Goal: Task Accomplishment & Management: Complete application form

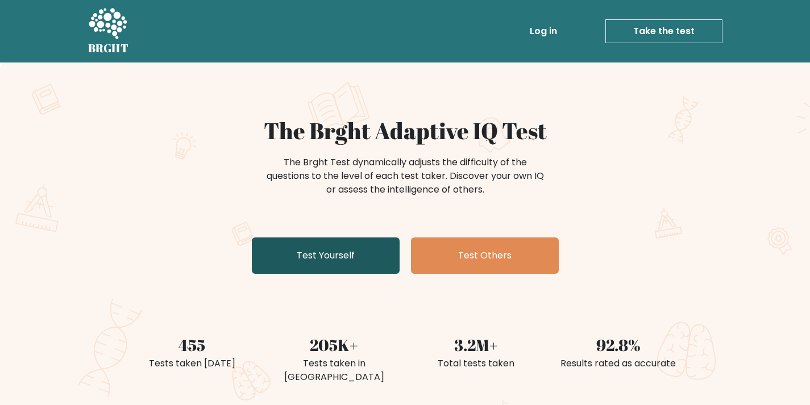
click at [320, 253] on link "Test Yourself" at bounding box center [326, 256] width 148 height 36
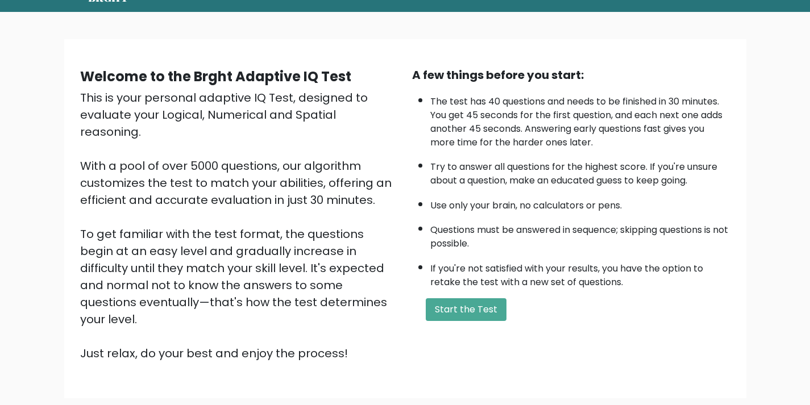
scroll to position [115, 0]
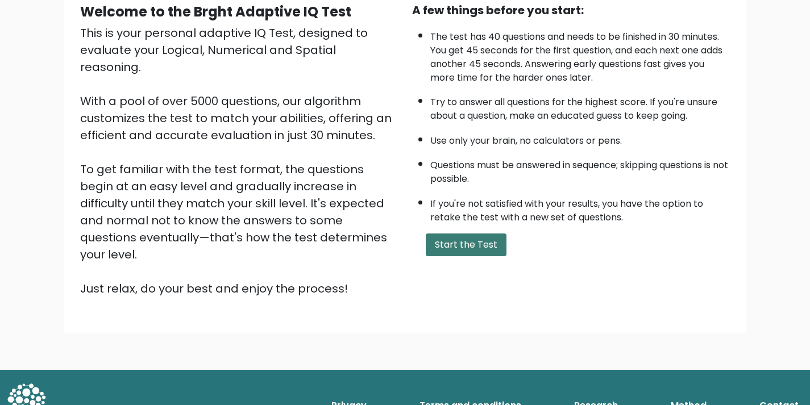
click at [474, 242] on button "Start the Test" at bounding box center [466, 245] width 81 height 23
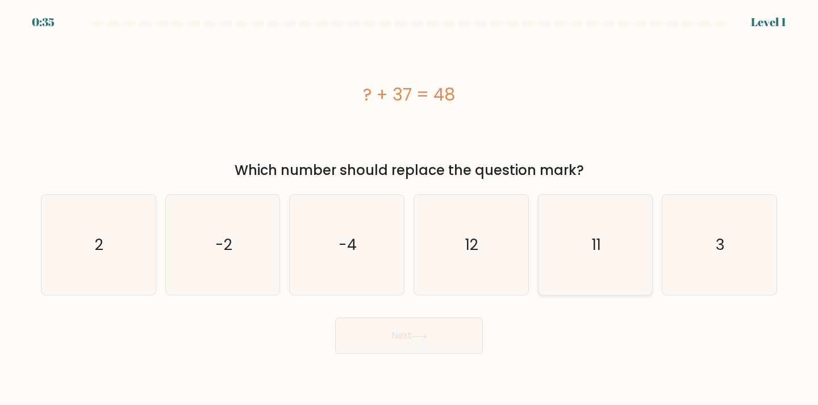
click at [613, 274] on icon "11" at bounding box center [596, 245] width 101 height 101
click at [410, 209] on input "e. 11" at bounding box center [409, 206] width 1 height 6
radio input "true"
click at [400, 346] on button "Next" at bounding box center [409, 336] width 148 height 36
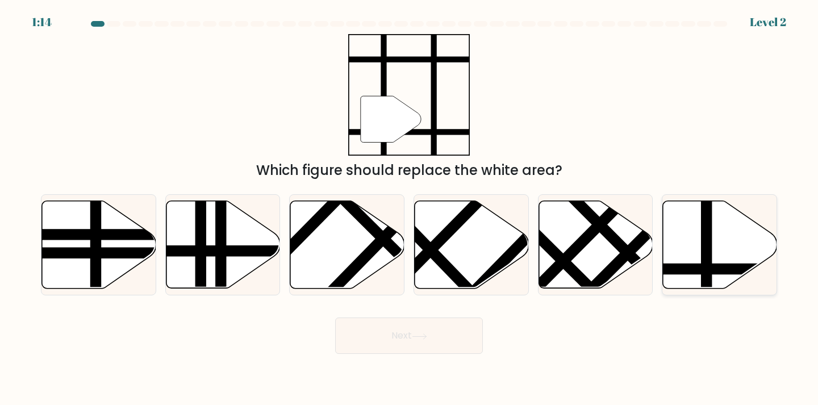
click at [725, 224] on icon at bounding box center [720, 245] width 114 height 88
click at [410, 209] on input "f." at bounding box center [409, 206] width 1 height 6
radio input "true"
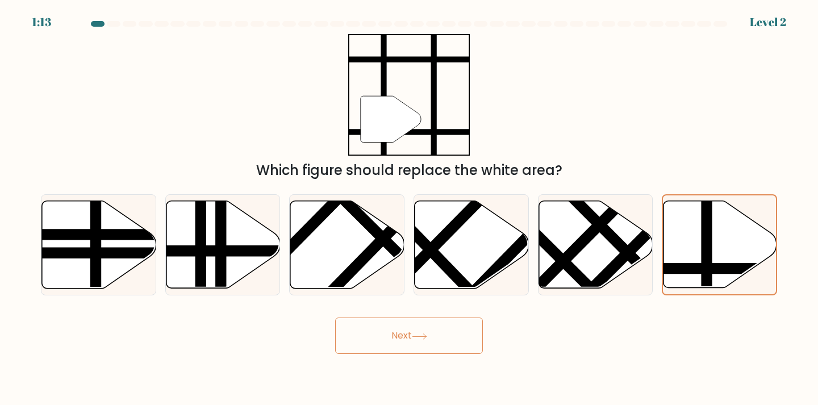
click at [415, 334] on icon at bounding box center [419, 337] width 15 height 6
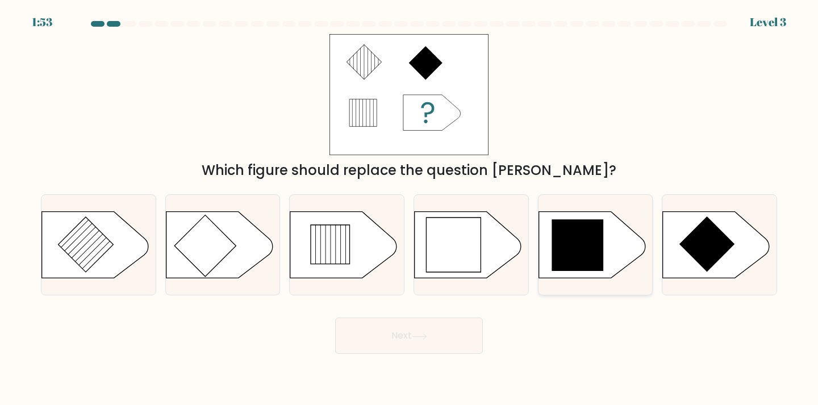
click at [585, 255] on icon at bounding box center [578, 245] width 52 height 52
click at [410, 209] on input "e." at bounding box center [409, 206] width 1 height 6
radio input "true"
click at [408, 330] on button "Next" at bounding box center [409, 336] width 148 height 36
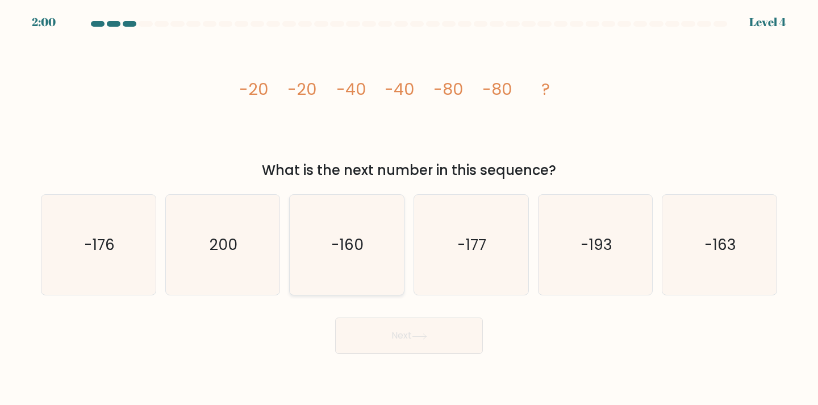
click at [356, 277] on icon "-160" at bounding box center [347, 245] width 101 height 101
click at [409, 209] on input "c. -160" at bounding box center [409, 206] width 1 height 6
radio input "true"
click at [447, 346] on button "Next" at bounding box center [409, 336] width 148 height 36
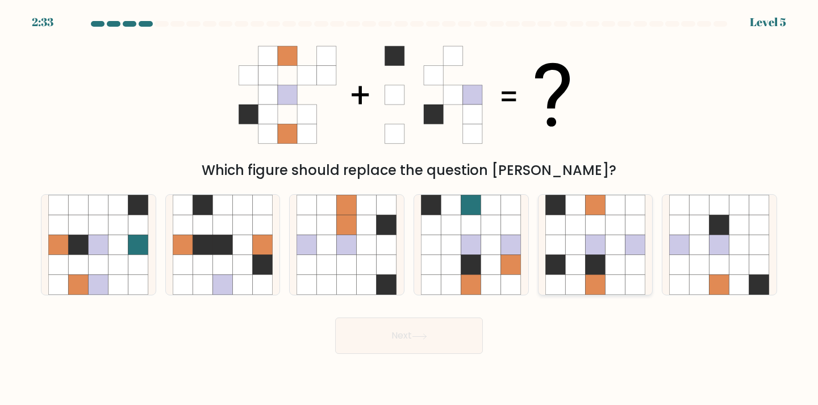
click at [581, 260] on icon at bounding box center [575, 265] width 20 height 20
click at [410, 209] on input "e." at bounding box center [409, 206] width 1 height 6
radio input "true"
click at [463, 340] on button "Next" at bounding box center [409, 336] width 148 height 36
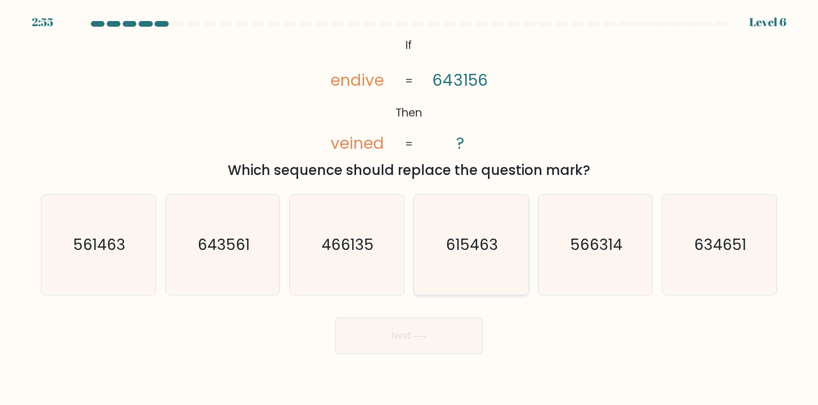
click at [468, 263] on icon "615463" at bounding box center [471, 245] width 101 height 101
click at [410, 209] on input "d. 615463" at bounding box center [409, 206] width 1 height 6
radio input "true"
click at [436, 330] on button "Next" at bounding box center [409, 336] width 148 height 36
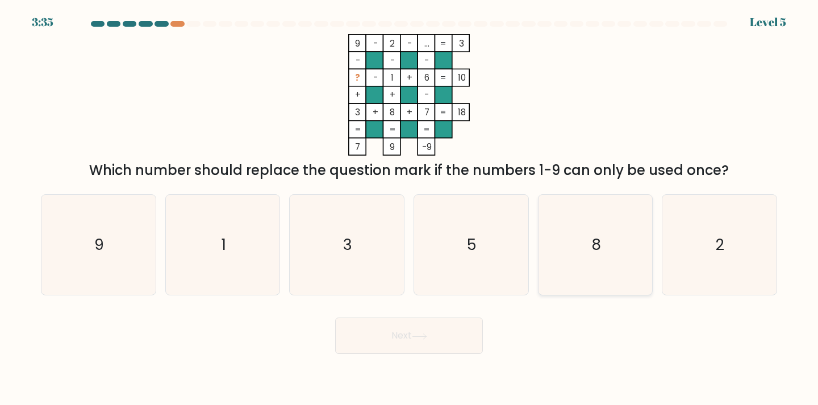
click at [601, 227] on icon "8" at bounding box center [596, 245] width 101 height 101
click at [410, 209] on input "e. 8" at bounding box center [409, 206] width 1 height 6
radio input "true"
click at [440, 347] on button "Next" at bounding box center [409, 336] width 148 height 36
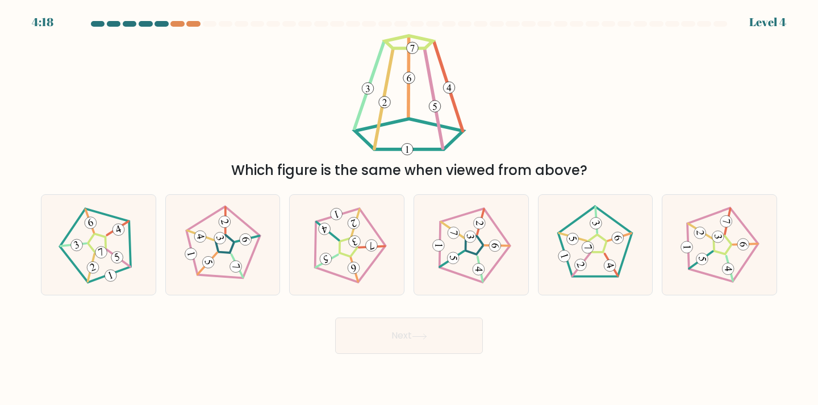
click at [385, 334] on button "Next" at bounding box center [409, 336] width 148 height 36
click at [569, 256] on icon at bounding box center [595, 245] width 80 height 80
click at [410, 209] on input "e." at bounding box center [409, 206] width 1 height 6
radio input "true"
click at [398, 332] on button "Next" at bounding box center [409, 336] width 148 height 36
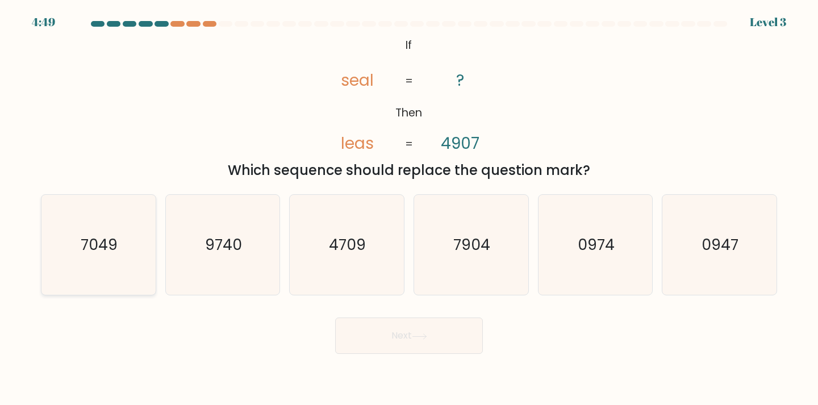
click at [81, 233] on icon "7049" at bounding box center [98, 245] width 101 height 101
click at [409, 209] on input "a. 7049" at bounding box center [409, 206] width 1 height 6
radio input "true"
click at [406, 328] on button "Next" at bounding box center [409, 336] width 148 height 36
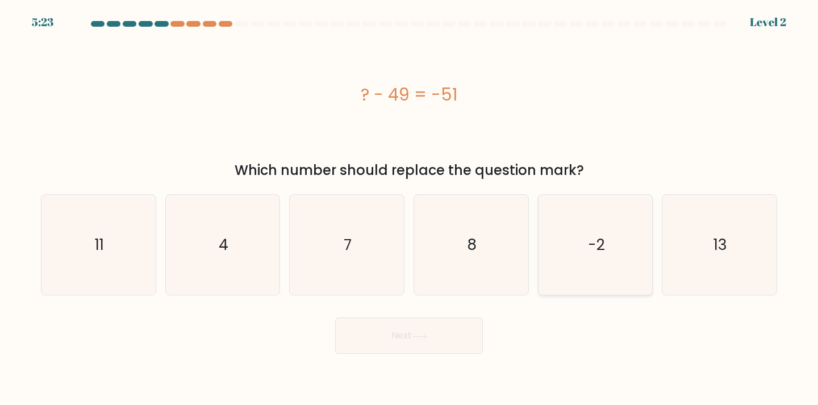
click at [606, 268] on icon "-2" at bounding box center [596, 245] width 101 height 101
click at [410, 209] on input "e. -2" at bounding box center [409, 206] width 1 height 6
radio input "true"
click at [444, 342] on button "Next" at bounding box center [409, 336] width 148 height 36
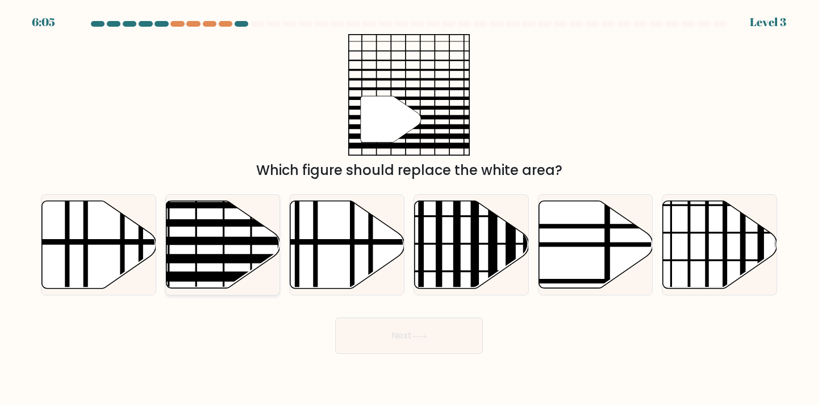
click at [217, 269] on icon at bounding box center [223, 245] width 114 height 88
click at [409, 209] on input "b." at bounding box center [409, 206] width 1 height 6
radio input "true"
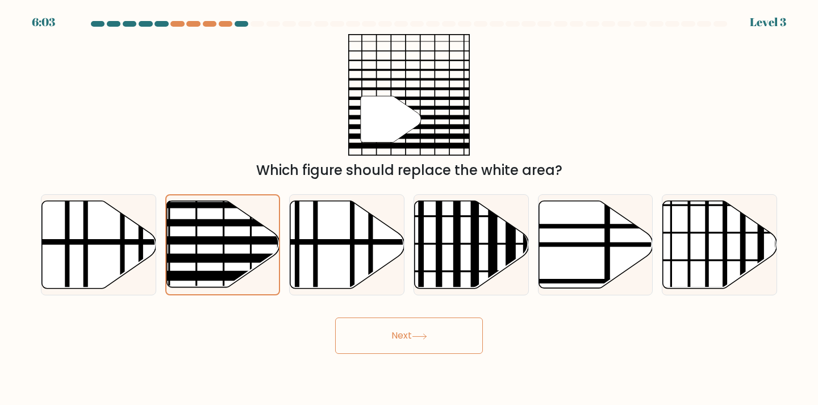
click at [434, 338] on button "Next" at bounding box center [409, 336] width 148 height 36
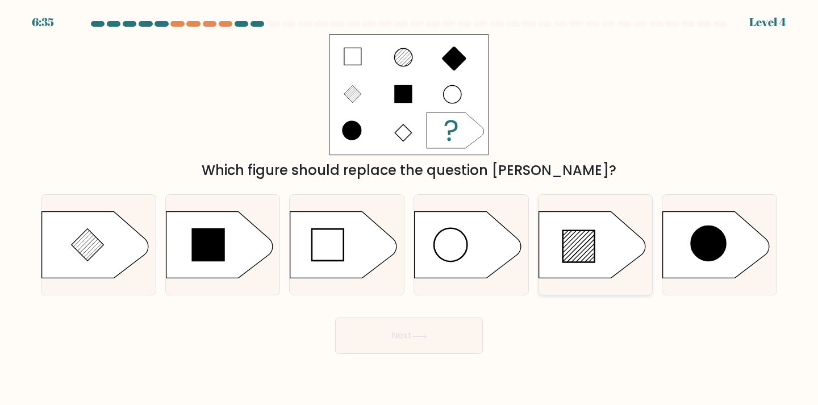
click at [565, 254] on icon at bounding box center [579, 247] width 32 height 32
click at [410, 209] on input "e." at bounding box center [409, 206] width 1 height 6
radio input "true"
drag, startPoint x: 565, startPoint y: 254, endPoint x: 389, endPoint y: 336, distance: 195.0
click at [389, 336] on button "Next" at bounding box center [409, 336] width 148 height 36
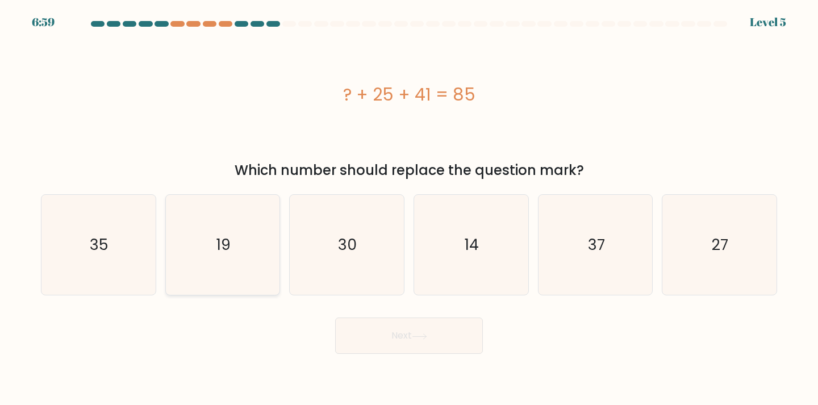
click at [202, 265] on icon "19" at bounding box center [223, 245] width 101 height 101
click at [409, 209] on input "b. 19" at bounding box center [409, 206] width 1 height 6
radio input "true"
click at [421, 342] on button "Next" at bounding box center [409, 336] width 148 height 36
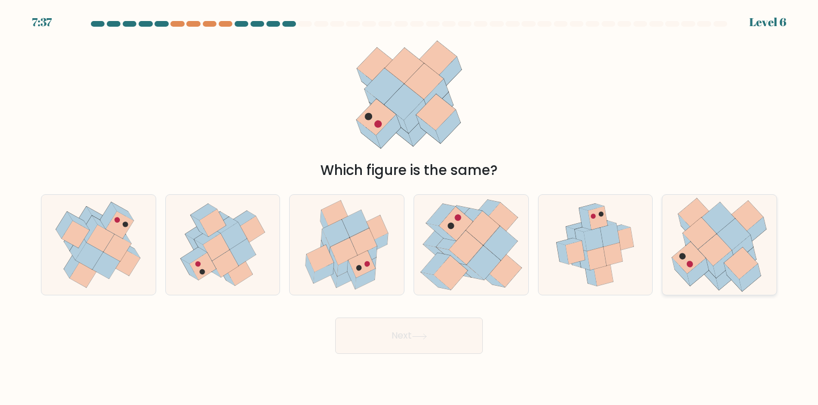
click at [707, 227] on icon at bounding box center [701, 234] width 34 height 32
click at [410, 209] on input "f." at bounding box center [409, 206] width 1 height 6
radio input "true"
click at [450, 351] on button "Next" at bounding box center [409, 336] width 148 height 36
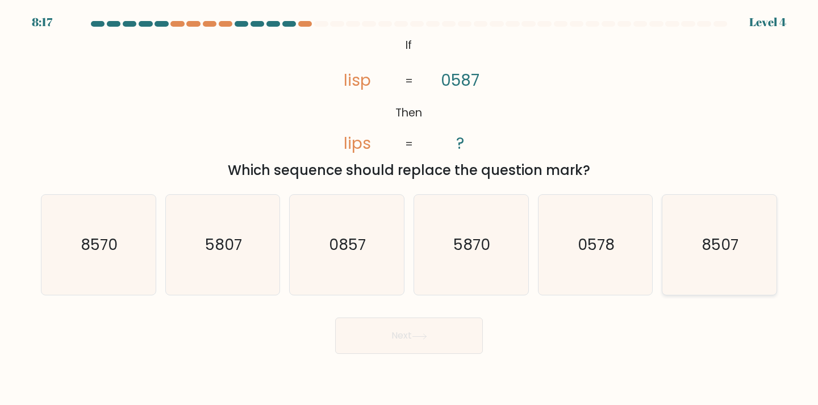
click at [733, 250] on text "8507" at bounding box center [720, 244] width 37 height 21
click at [410, 209] on input "f. 8507" at bounding box center [409, 206] width 1 height 6
radio input "true"
click at [443, 337] on button "Next" at bounding box center [409, 336] width 148 height 36
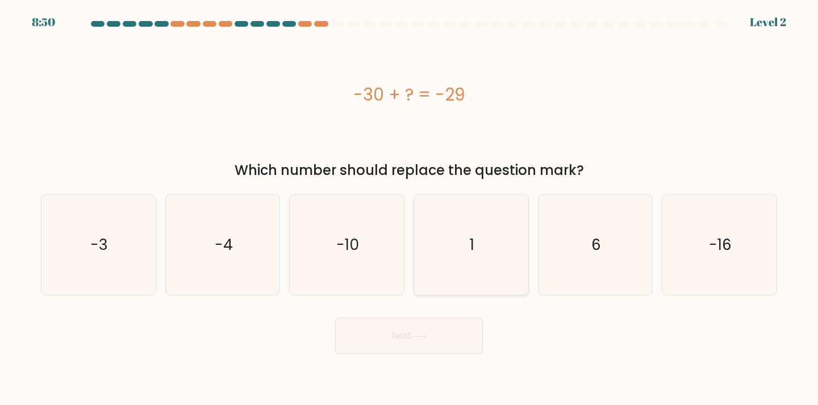
click at [484, 257] on icon "1" at bounding box center [471, 245] width 101 height 101
click at [410, 209] on input "d. 1" at bounding box center [409, 206] width 1 height 6
radio input "true"
click at [409, 329] on button "Next" at bounding box center [409, 336] width 148 height 36
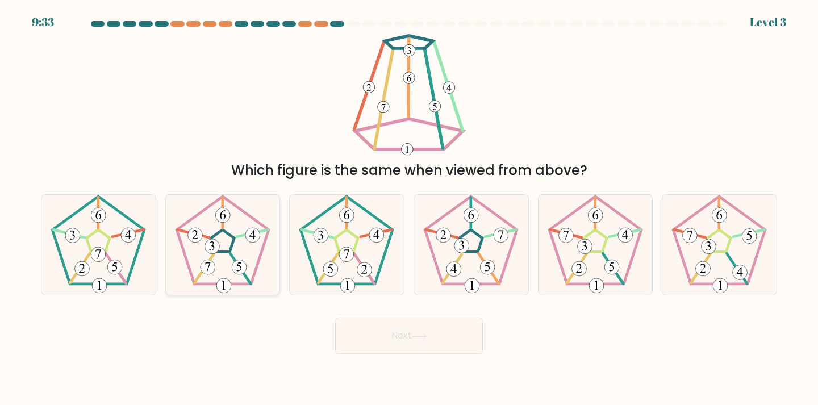
click at [230, 275] on icon at bounding box center [223, 245] width 101 height 101
click at [409, 209] on input "b." at bounding box center [409, 206] width 1 height 6
radio input "true"
click at [432, 331] on button "Next" at bounding box center [409, 336] width 148 height 36
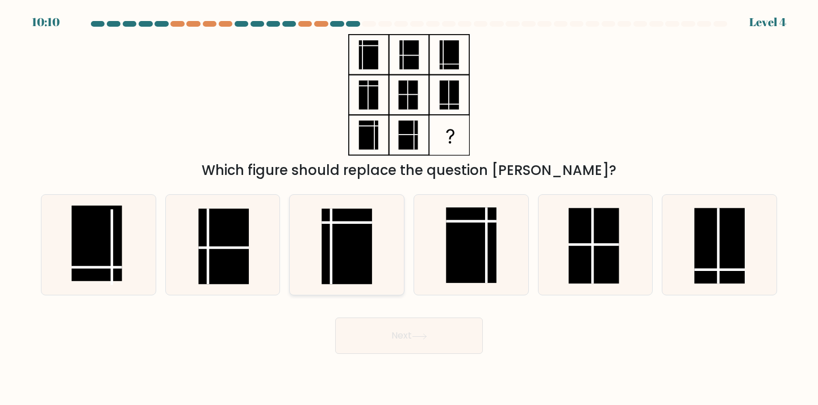
click at [367, 275] on rect at bounding box center [347, 247] width 51 height 76
click at [409, 209] on input "c." at bounding box center [409, 206] width 1 height 6
radio input "true"
click at [476, 269] on rect at bounding box center [471, 245] width 51 height 76
click at [410, 209] on input "d." at bounding box center [409, 206] width 1 height 6
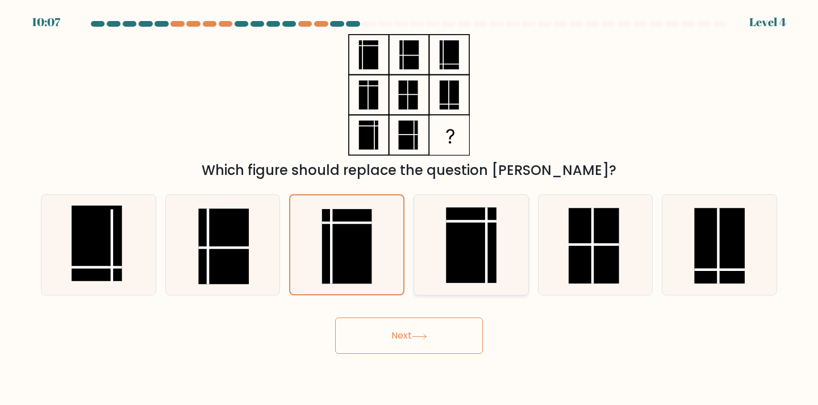
radio input "true"
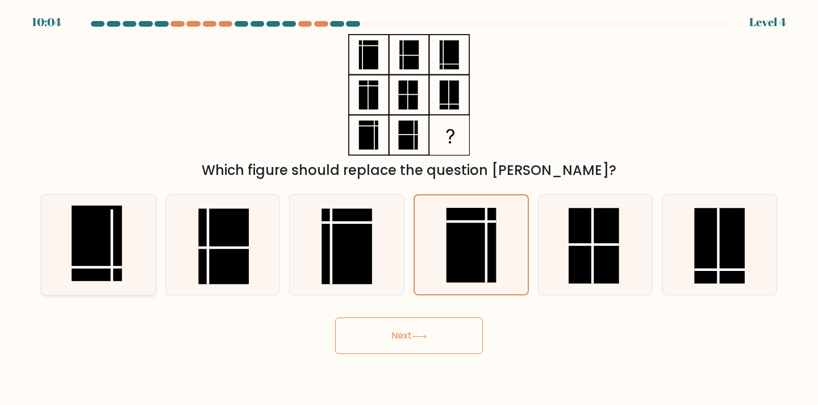
click at [123, 268] on icon at bounding box center [98, 245] width 101 height 101
click at [409, 209] on input "a." at bounding box center [409, 206] width 1 height 6
radio input "true"
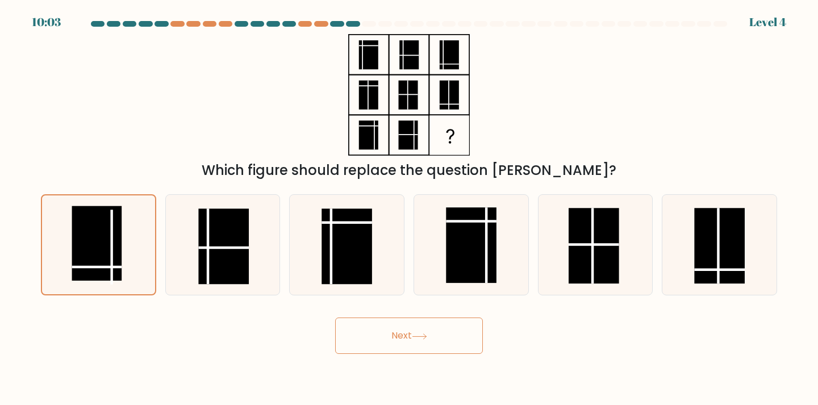
click at [432, 359] on body "10:03 Level 4" at bounding box center [409, 202] width 818 height 405
click at [423, 345] on button "Next" at bounding box center [409, 336] width 148 height 36
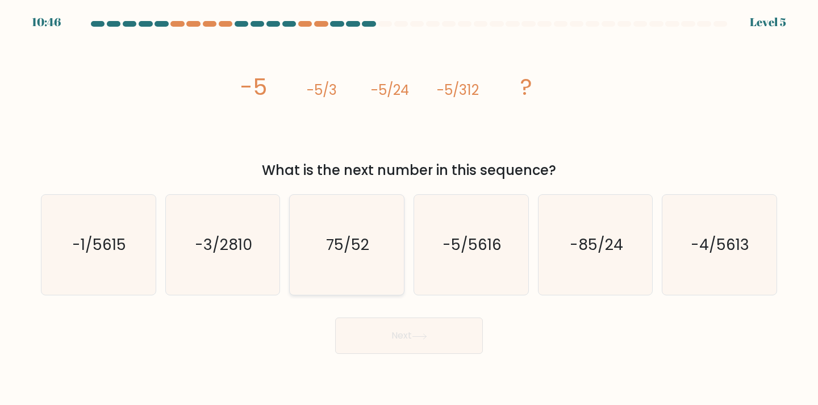
click at [357, 268] on icon "75/52" at bounding box center [347, 245] width 101 height 101
click at [409, 209] on input "c. 75/52" at bounding box center [409, 206] width 1 height 6
radio input "true"
click at [427, 339] on icon at bounding box center [419, 337] width 15 height 6
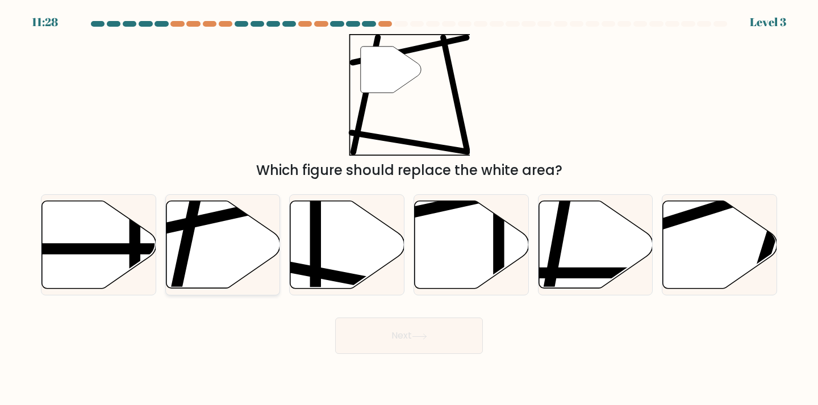
click at [202, 253] on icon at bounding box center [223, 245] width 114 height 88
click at [409, 209] on input "b." at bounding box center [409, 206] width 1 height 6
radio input "true"
click at [383, 339] on button "Next" at bounding box center [409, 336] width 148 height 36
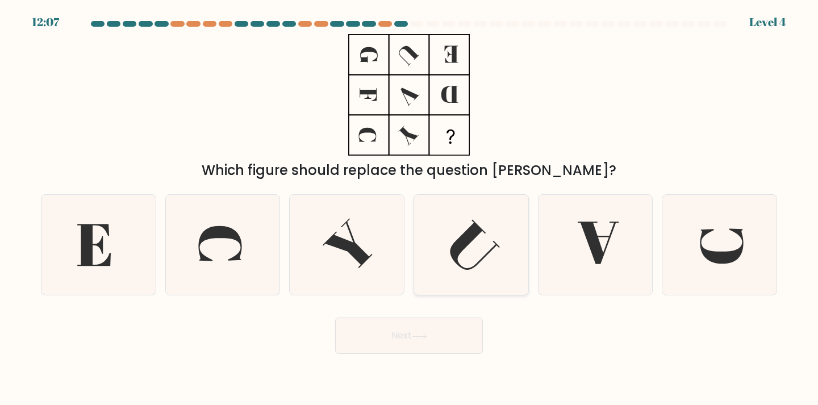
click at [500, 248] on icon at bounding box center [471, 245] width 101 height 101
click at [410, 209] on input "d." at bounding box center [409, 206] width 1 height 6
radio input "true"
click at [438, 343] on button "Next" at bounding box center [409, 336] width 148 height 36
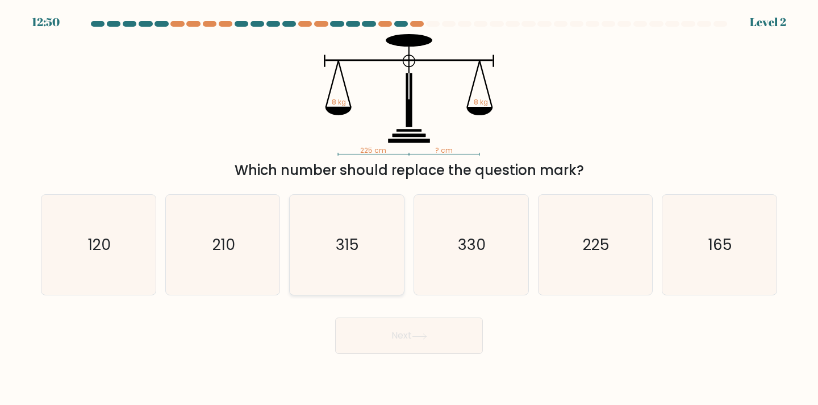
click at [315, 253] on icon "315" at bounding box center [347, 245] width 101 height 101
click at [409, 209] on input "c. 315" at bounding box center [409, 206] width 1 height 6
radio input "true"
click at [418, 334] on icon at bounding box center [419, 337] width 15 height 6
click at [434, 343] on button "Next" at bounding box center [409, 336] width 148 height 36
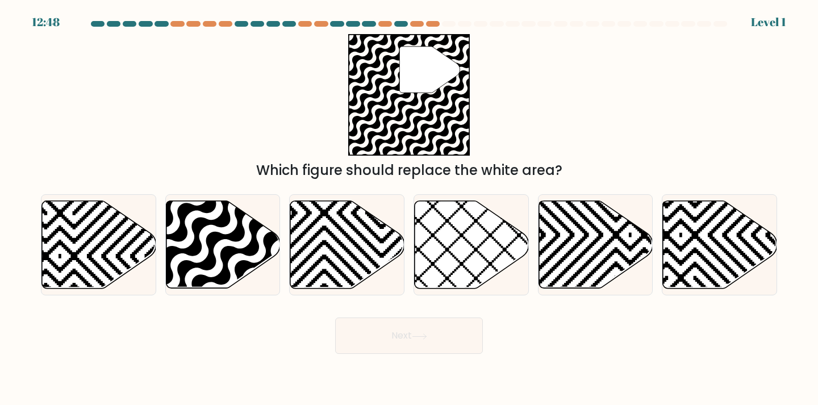
click at [420, 338] on icon at bounding box center [419, 337] width 15 height 6
drag, startPoint x: 245, startPoint y: 260, endPoint x: 352, endPoint y: 306, distance: 116.6
click at [245, 259] on icon at bounding box center [223, 245] width 114 height 88
click at [409, 209] on input "b." at bounding box center [409, 206] width 1 height 6
radio input "true"
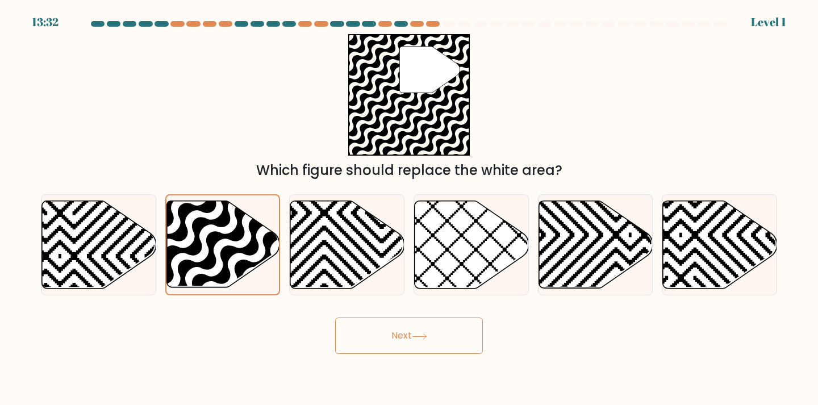
click at [432, 352] on button "Next" at bounding box center [409, 336] width 148 height 36
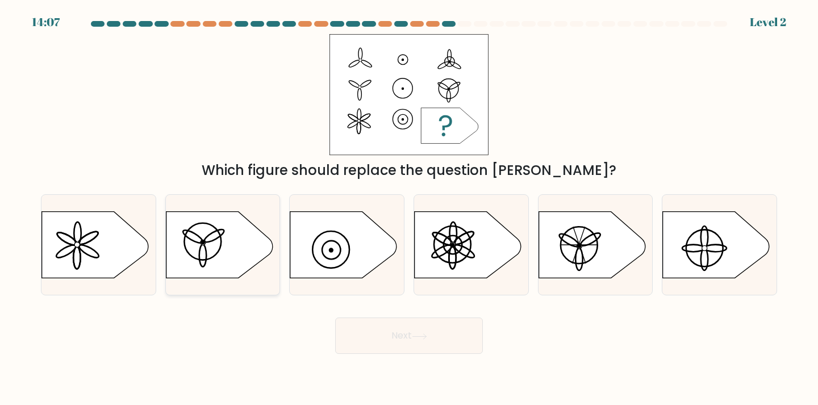
click at [230, 246] on icon at bounding box center [219, 245] width 107 height 66
click at [409, 209] on input "b." at bounding box center [409, 206] width 1 height 6
radio input "true"
click at [380, 354] on body "14:06 Level 2" at bounding box center [409, 202] width 818 height 405
click at [468, 242] on icon at bounding box center [468, 245] width 107 height 66
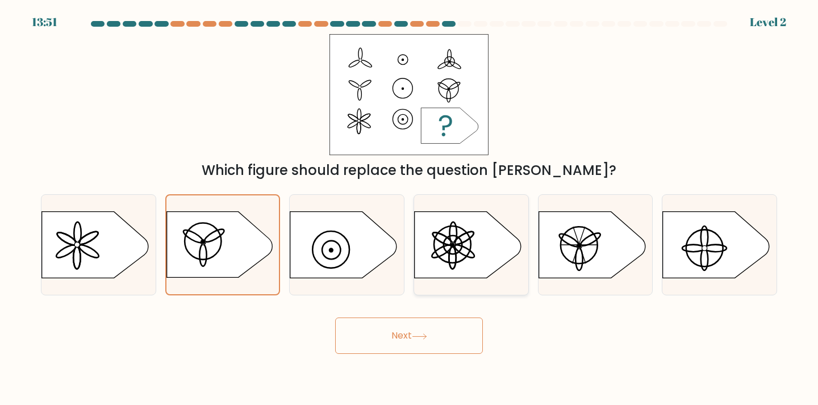
click at [410, 209] on input "d." at bounding box center [409, 206] width 1 height 6
radio input "true"
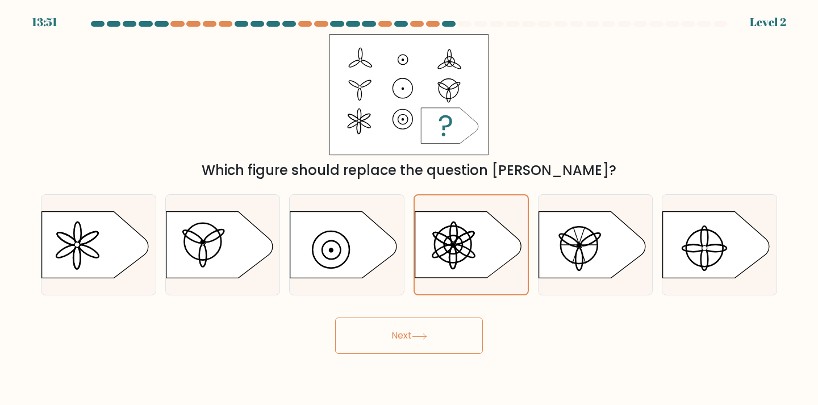
click at [430, 330] on button "Next" at bounding box center [409, 336] width 148 height 36
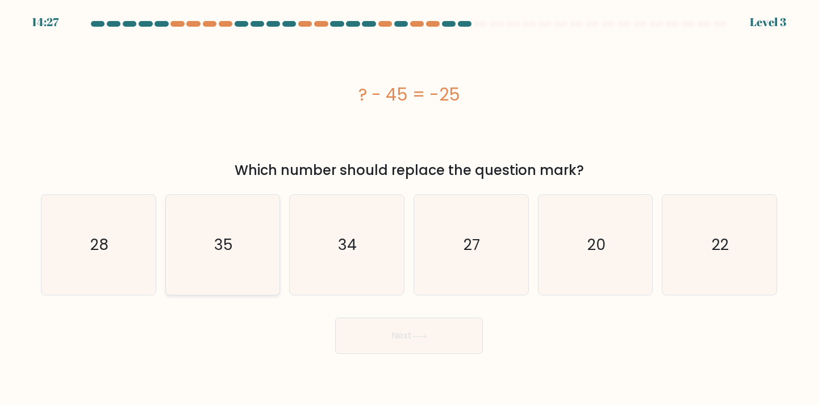
drag, startPoint x: 234, startPoint y: 241, endPoint x: 248, endPoint y: 239, distance: 14.9
click at [234, 241] on icon "35" at bounding box center [223, 245] width 101 height 101
click at [409, 209] on input "b. 35" at bounding box center [409, 206] width 1 height 6
radio input "true"
click at [426, 324] on button "Next" at bounding box center [409, 336] width 148 height 36
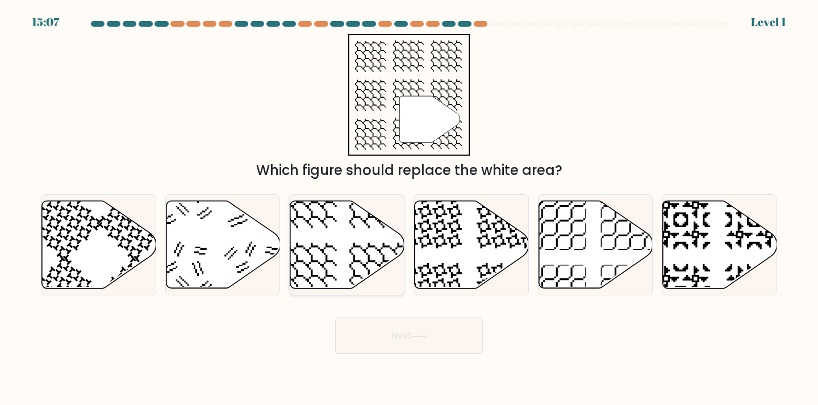
click at [351, 259] on icon at bounding box center [347, 245] width 114 height 88
click at [409, 209] on input "c." at bounding box center [409, 206] width 1 height 6
radio input "true"
click at [395, 334] on button "Next" at bounding box center [409, 336] width 148 height 36
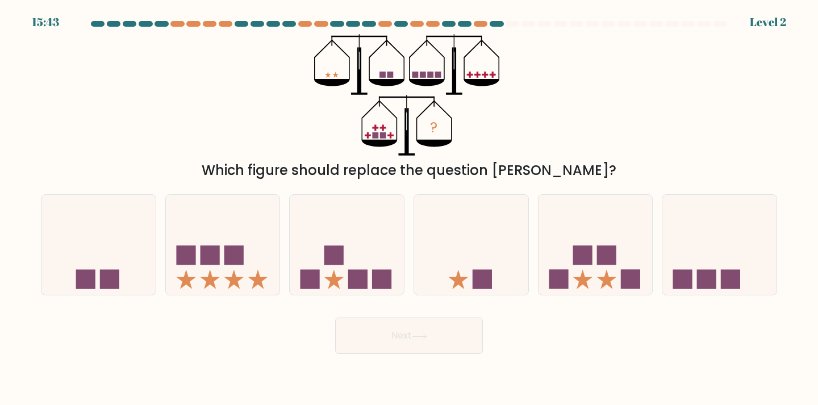
drag, startPoint x: 255, startPoint y: 253, endPoint x: 346, endPoint y: 306, distance: 104.4
click at [255, 254] on icon at bounding box center [223, 245] width 114 height 94
click at [409, 209] on input "b." at bounding box center [409, 206] width 1 height 6
radio input "true"
drag, startPoint x: 390, startPoint y: 361, endPoint x: 393, endPoint y: 355, distance: 6.7
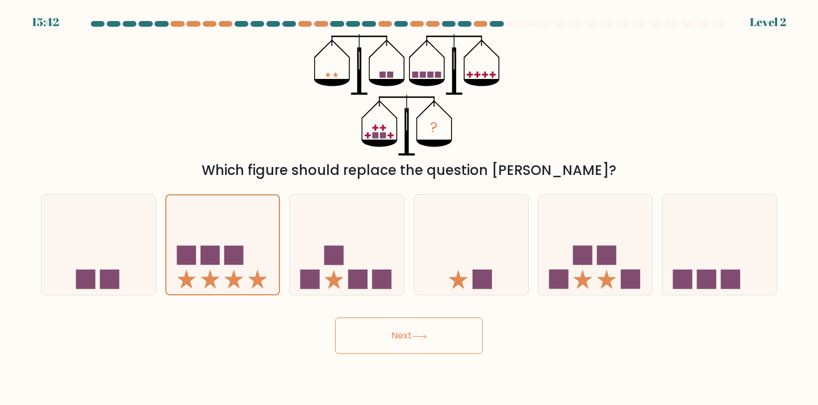
click at [392, 360] on body "15:42 Level 2" at bounding box center [409, 202] width 818 height 405
click at [396, 350] on button "Next" at bounding box center [409, 336] width 148 height 36
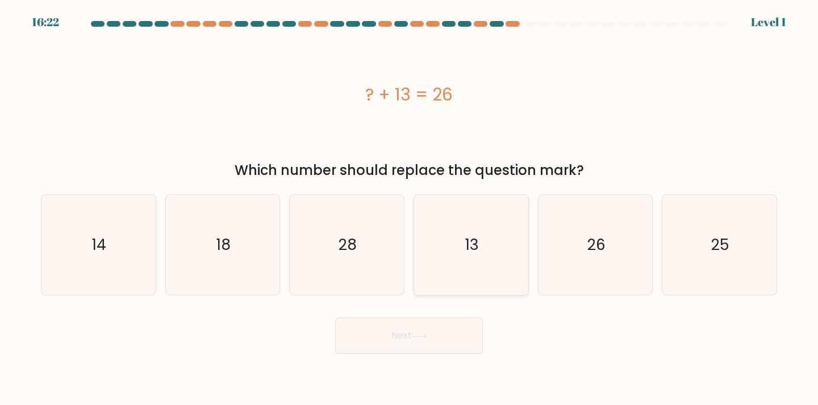
click at [496, 267] on icon "13" at bounding box center [471, 245] width 101 height 101
click at [410, 209] on input "d. 13" at bounding box center [409, 206] width 1 height 6
radio input "true"
click at [442, 334] on button "Next" at bounding box center [409, 336] width 148 height 36
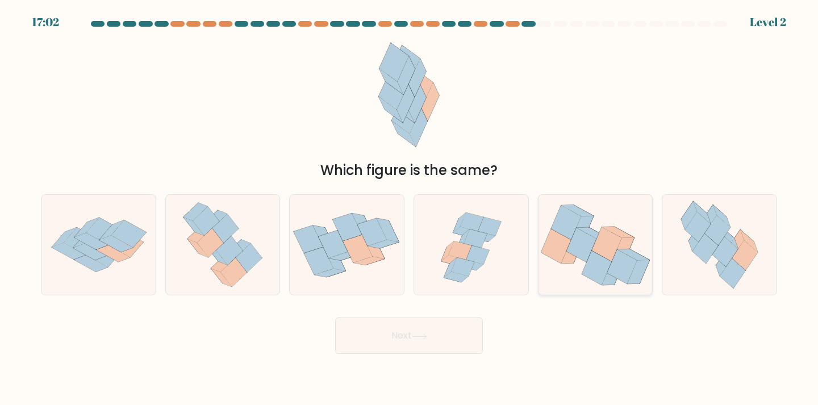
click at [600, 263] on icon at bounding box center [597, 268] width 30 height 34
click at [410, 209] on input "e." at bounding box center [409, 206] width 1 height 6
radio input "true"
click at [436, 343] on button "Next" at bounding box center [409, 336] width 148 height 36
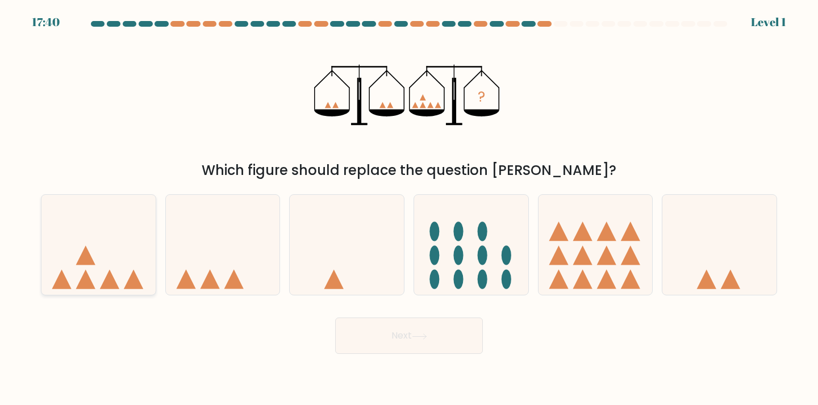
drag, startPoint x: 110, startPoint y: 240, endPoint x: 116, endPoint y: 238, distance: 6.5
click at [111, 239] on icon at bounding box center [98, 245] width 114 height 94
click at [409, 209] on input "a." at bounding box center [409, 206] width 1 height 6
radio input "true"
click at [421, 339] on icon at bounding box center [419, 337] width 15 height 6
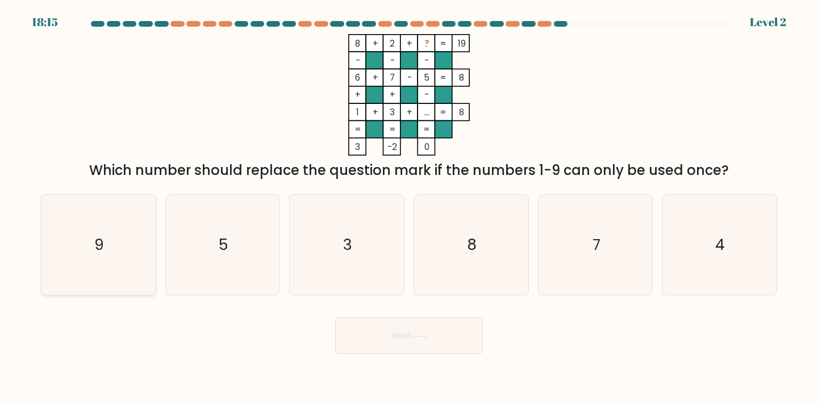
drag, startPoint x: 109, startPoint y: 221, endPoint x: 127, endPoint y: 236, distance: 24.2
click at [107, 222] on icon "9" at bounding box center [98, 245] width 101 height 101
click at [409, 209] on input "a. 9" at bounding box center [409, 206] width 1 height 6
radio input "true"
click at [392, 348] on button "Next" at bounding box center [409, 336] width 148 height 36
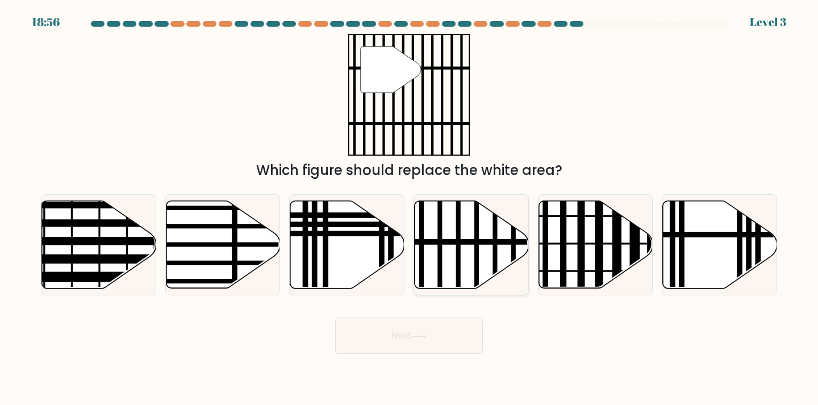
click at [446, 277] on icon at bounding box center [472, 245] width 114 height 88
click at [410, 209] on input "d." at bounding box center [409, 206] width 1 height 6
radio input "true"
click at [421, 338] on icon at bounding box center [419, 337] width 15 height 6
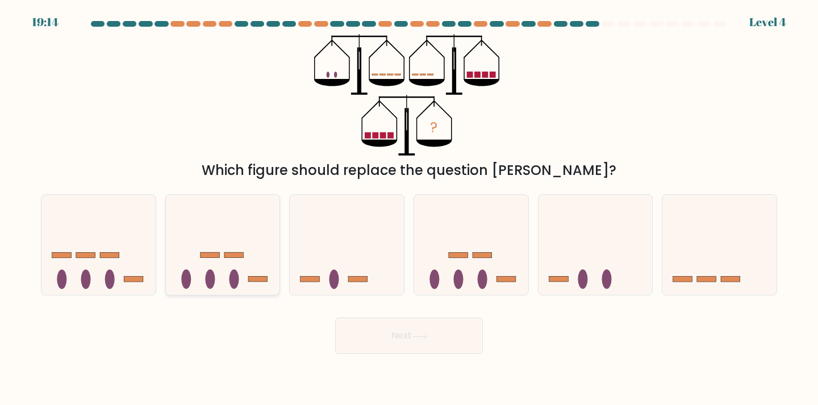
click at [235, 263] on icon at bounding box center [223, 245] width 114 height 94
click at [409, 209] on input "b." at bounding box center [409, 206] width 1 height 6
radio input "true"
click at [375, 327] on button "Next" at bounding box center [409, 336] width 148 height 36
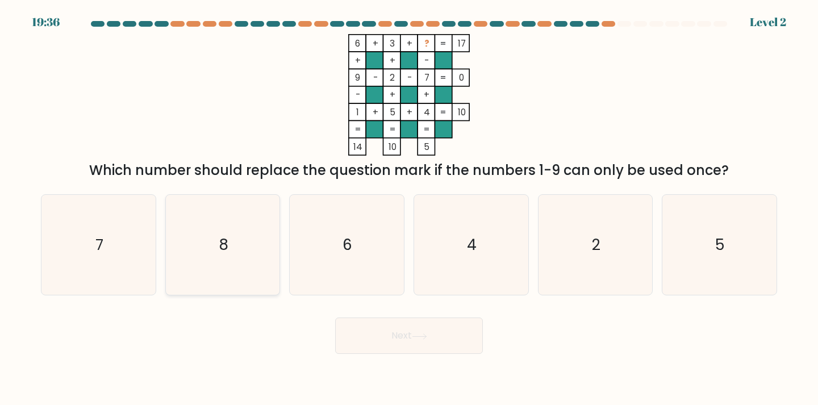
click at [241, 260] on icon "8" at bounding box center [223, 245] width 101 height 101
click at [409, 209] on input "b. 8" at bounding box center [409, 206] width 1 height 6
radio input "true"
click at [410, 345] on button "Next" at bounding box center [409, 336] width 148 height 36
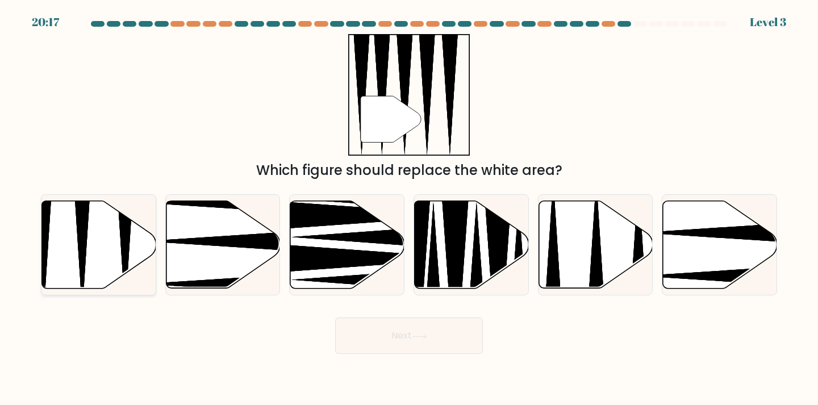
click at [114, 247] on icon at bounding box center [99, 245] width 114 height 88
click at [409, 209] on input "a." at bounding box center [409, 206] width 1 height 6
radio input "true"
click at [427, 347] on button "Next" at bounding box center [409, 336] width 148 height 36
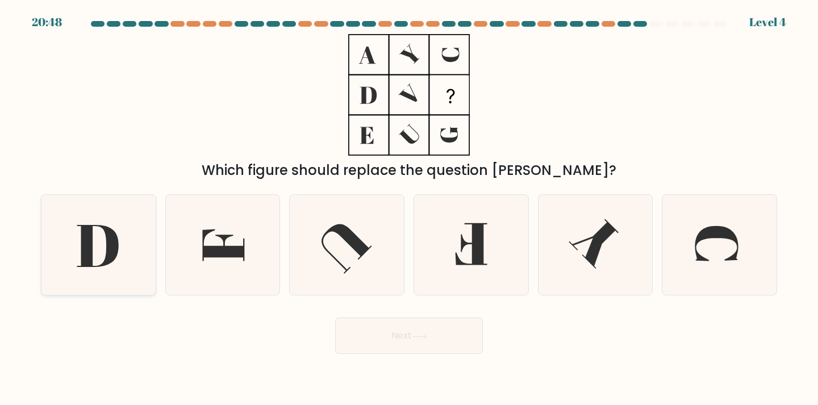
click at [104, 257] on icon at bounding box center [98, 245] width 101 height 101
click at [409, 209] on input "a." at bounding box center [409, 206] width 1 height 6
radio input "true"
click at [417, 351] on button "Next" at bounding box center [409, 336] width 148 height 36
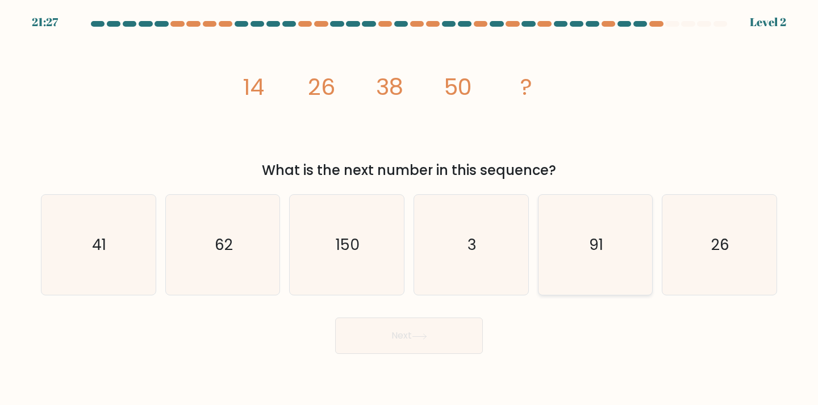
click at [615, 231] on icon "91" at bounding box center [596, 245] width 101 height 101
click at [410, 209] on input "e. 91" at bounding box center [409, 206] width 1 height 6
radio input "true"
click at [414, 352] on button "Next" at bounding box center [409, 336] width 148 height 36
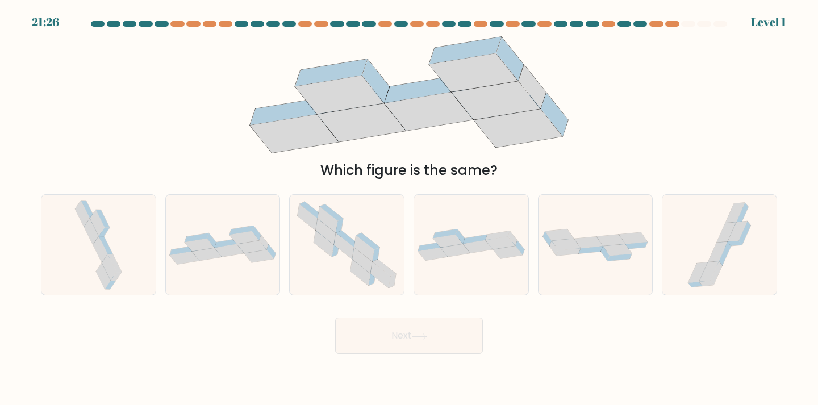
click at [414, 346] on button "Next" at bounding box center [409, 336] width 148 height 36
click at [144, 278] on div at bounding box center [98, 245] width 115 height 102
click at [409, 209] on input "a." at bounding box center [409, 206] width 1 height 6
radio input "true"
click at [385, 343] on button "Next" at bounding box center [409, 336] width 148 height 36
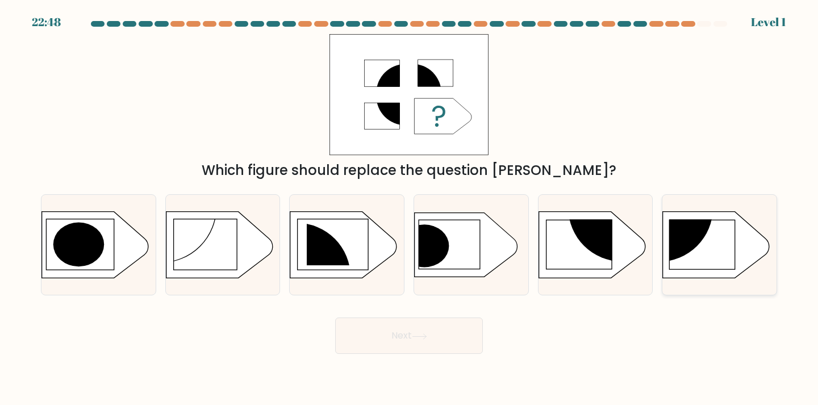
click at [696, 256] on rect at bounding box center [703, 244] width 66 height 49
click at [410, 209] on input "f." at bounding box center [409, 206] width 1 height 6
radio input "true"
click at [416, 343] on button "Next" at bounding box center [409, 336] width 148 height 36
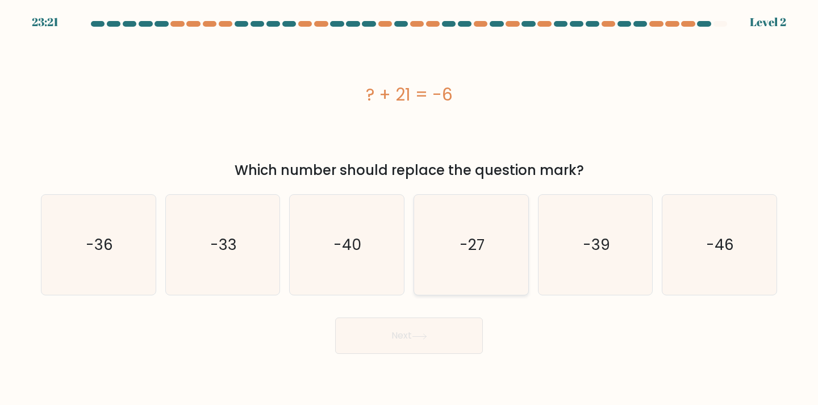
click at [452, 243] on icon "-27" at bounding box center [471, 245] width 101 height 101
click at [410, 209] on input "d. -27" at bounding box center [409, 206] width 1 height 6
radio input "true"
click at [434, 340] on button "Next" at bounding box center [409, 336] width 148 height 36
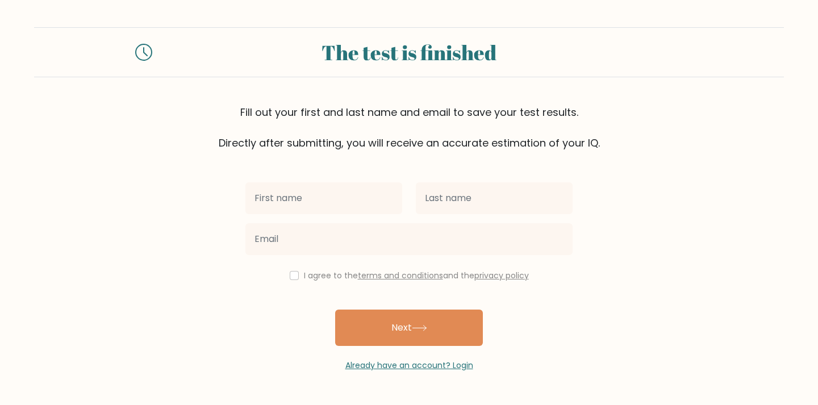
click at [318, 222] on div at bounding box center [409, 239] width 341 height 41
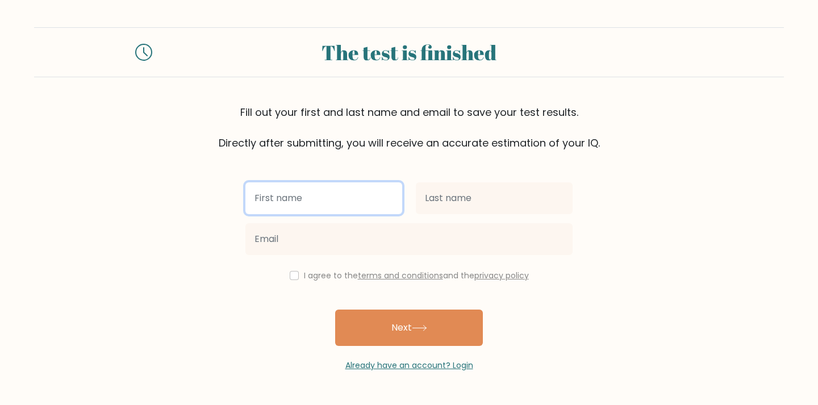
click at [317, 213] on input "text" at bounding box center [323, 198] width 157 height 32
type input "Lady Jernalyn"
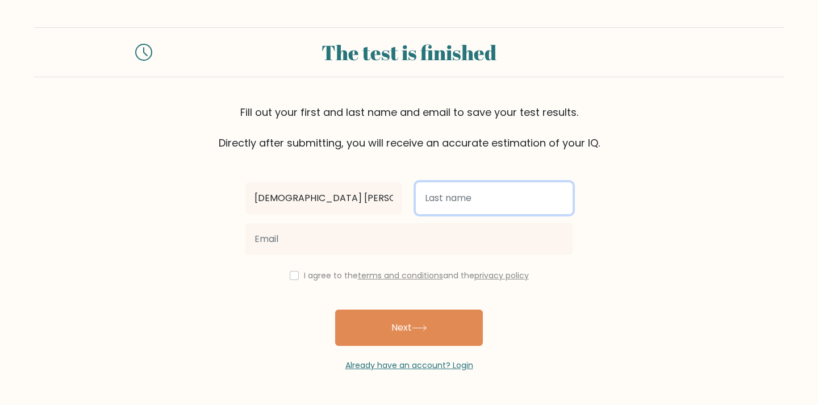
click at [448, 199] on input "text" at bounding box center [494, 198] width 157 height 32
type input "Llego"
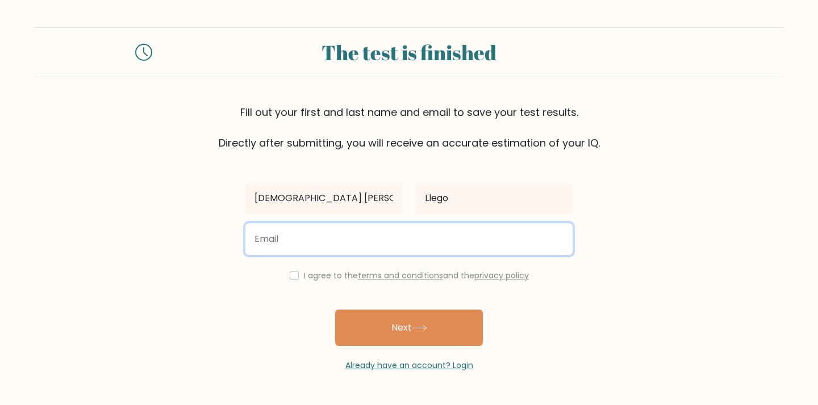
click at [378, 239] on input "email" at bounding box center [408, 239] width 327 height 32
type input "ladyjernalynllego@gmail.com"
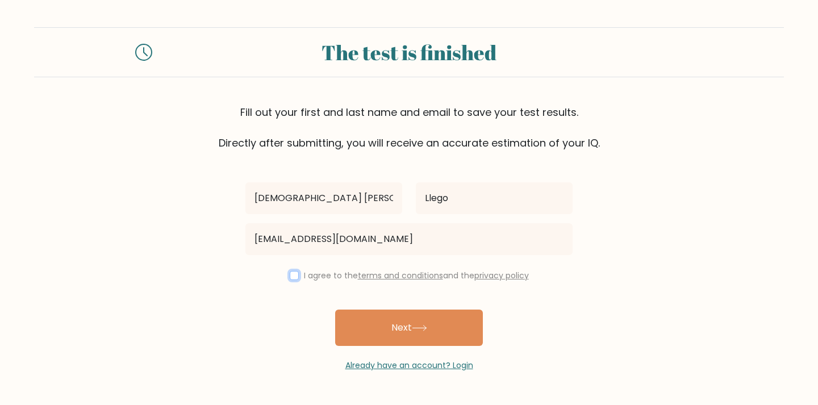
click at [293, 278] on input "checkbox" at bounding box center [294, 275] width 9 height 9
checkbox input "true"
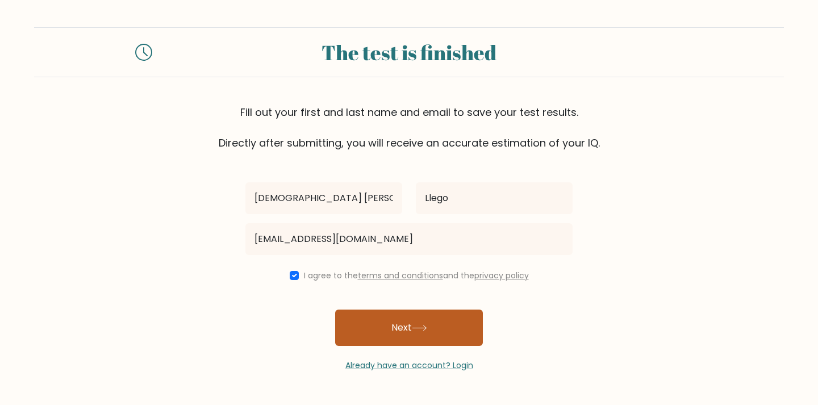
click at [397, 340] on button "Next" at bounding box center [409, 328] width 148 height 36
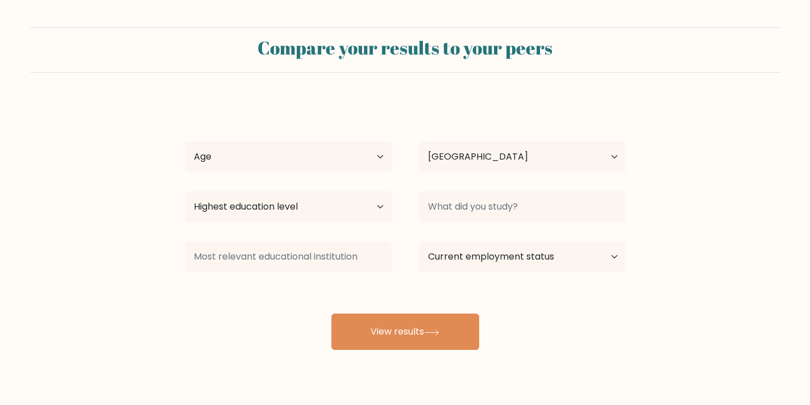
select select "PH"
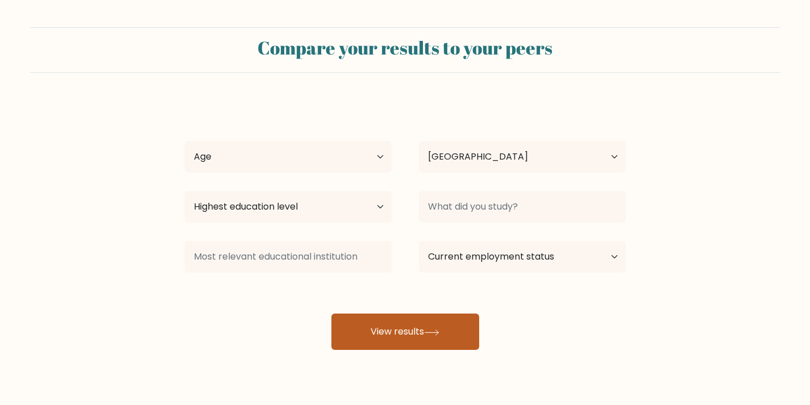
click at [389, 337] on button "View results" at bounding box center [405, 332] width 148 height 36
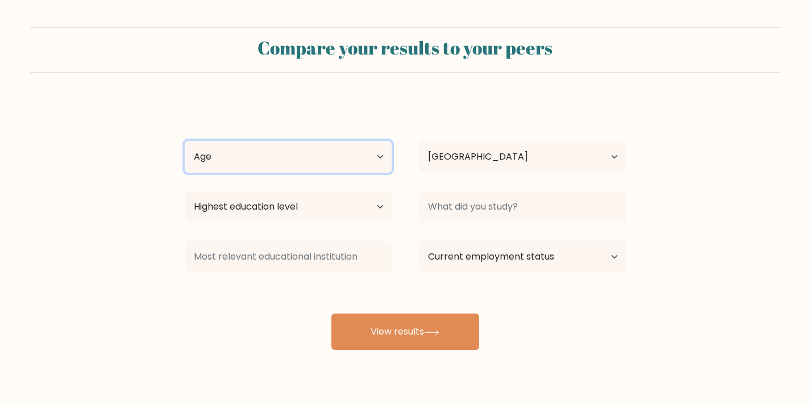
click at [302, 144] on select "Age Under 18 years old 18-24 years old 25-34 years old 35-44 years old 45-54 ye…" at bounding box center [288, 157] width 207 height 32
select select "18_24"
click at [185, 141] on select "Age Under 18 years old 18-24 years old 25-34 years old 35-44 years old 45-54 ye…" at bounding box center [288, 157] width 207 height 32
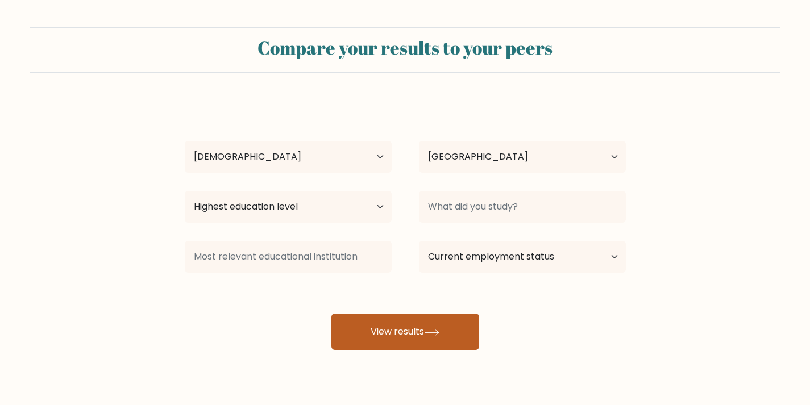
click at [413, 323] on button "View results" at bounding box center [405, 332] width 148 height 36
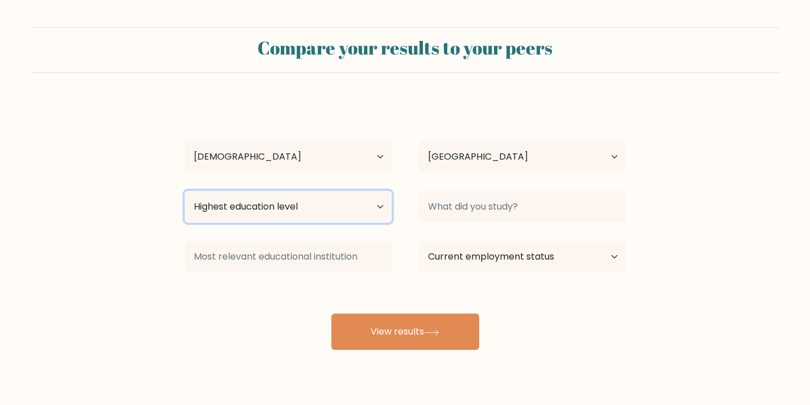
click at [313, 210] on select "Highest education level No schooling Primary Lower Secondary Upper Secondary Oc…" at bounding box center [288, 207] width 207 height 32
select select "upper_secondary"
click at [185, 191] on select "Highest education level No schooling Primary Lower Secondary Upper Secondary Oc…" at bounding box center [288, 207] width 207 height 32
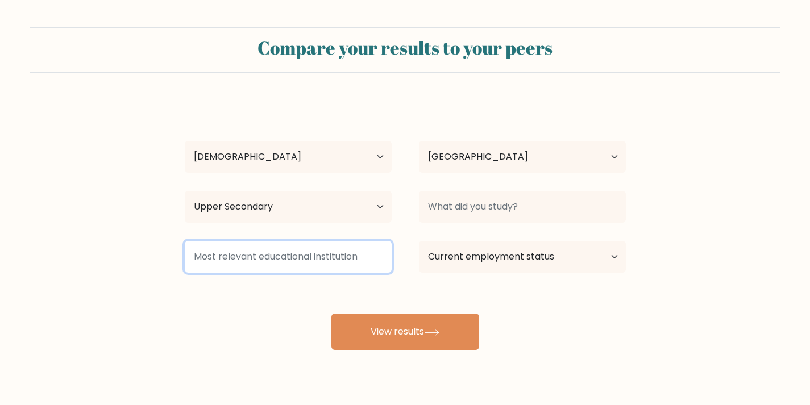
click at [284, 263] on input at bounding box center [288, 257] width 207 height 32
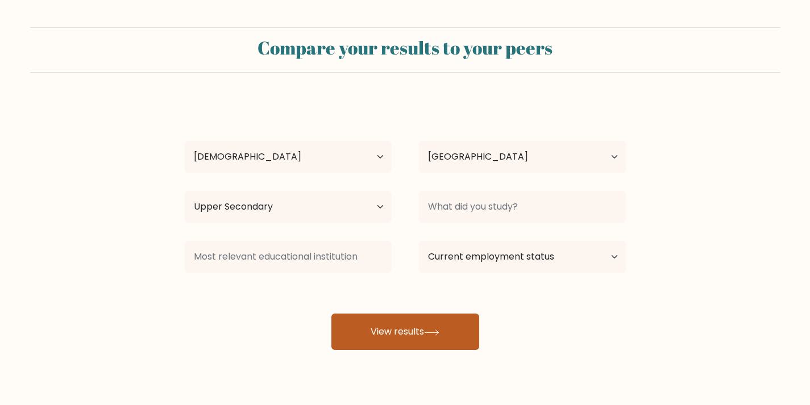
click at [416, 317] on button "View results" at bounding box center [405, 332] width 148 height 36
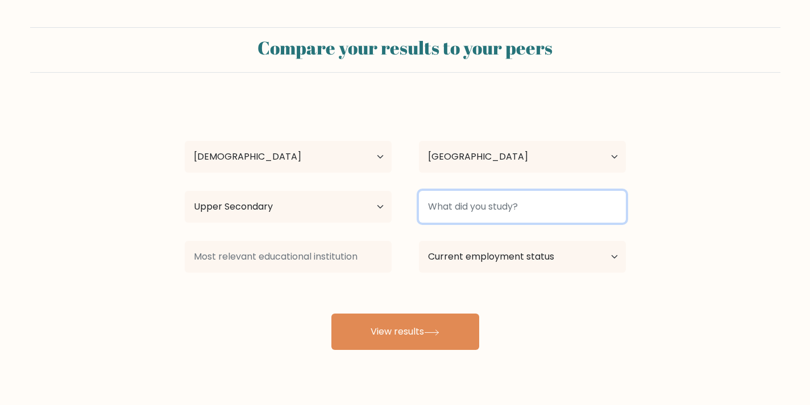
click at [511, 199] on input at bounding box center [522, 207] width 207 height 32
click at [508, 204] on input at bounding box center [522, 207] width 207 height 32
type input "P"
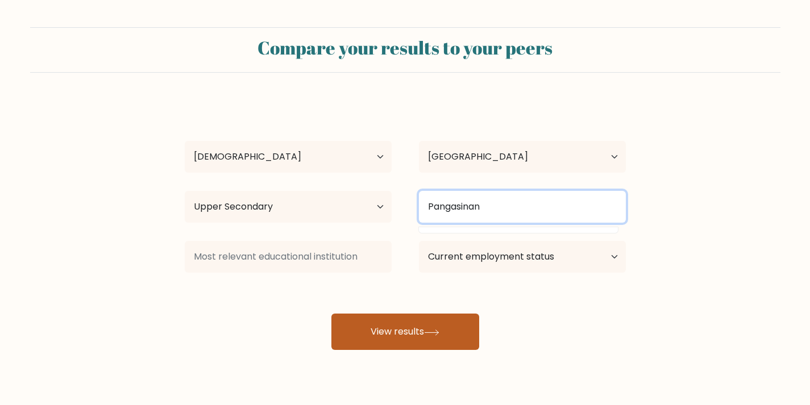
type input "Pangasinan"
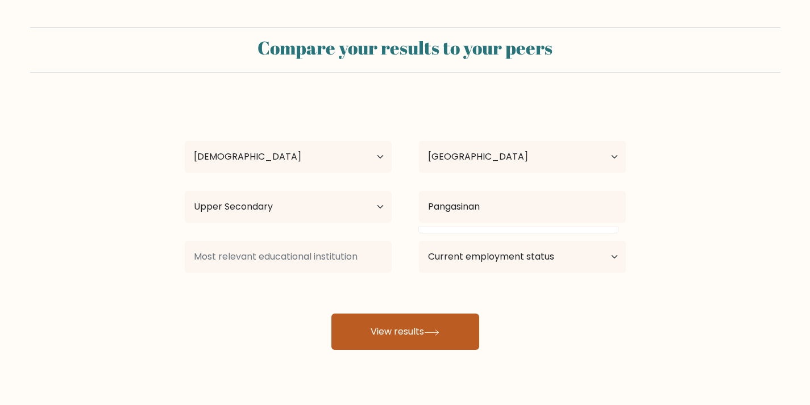
click at [364, 339] on button "View results" at bounding box center [405, 332] width 148 height 36
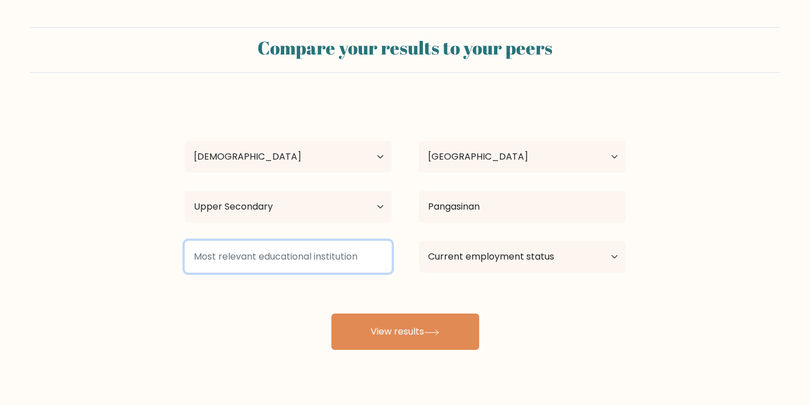
click at [317, 264] on input at bounding box center [288, 257] width 207 height 32
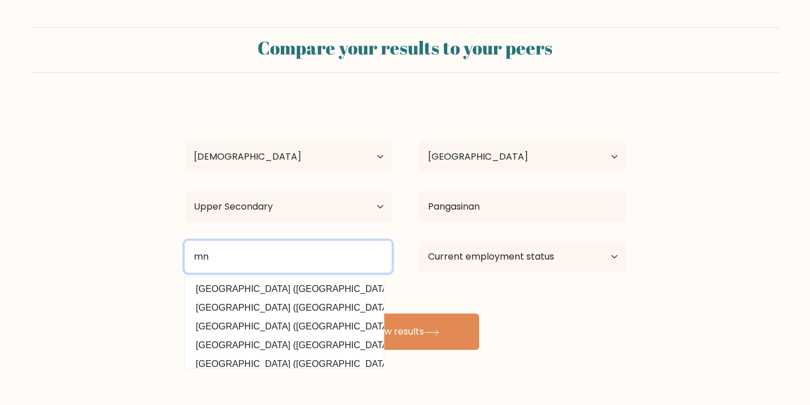
type input "m"
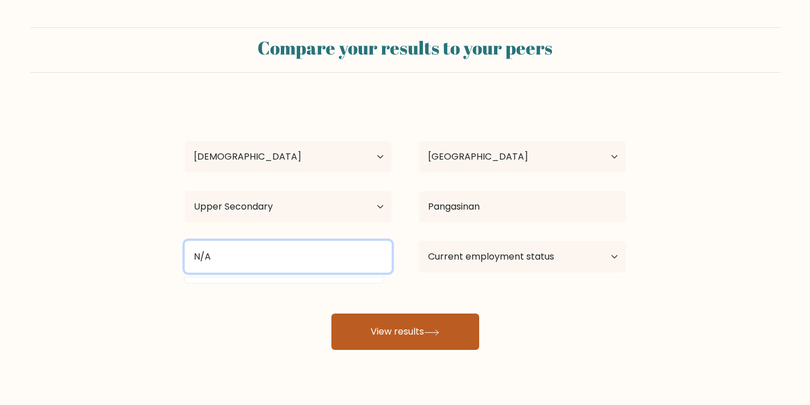
type input "N/A"
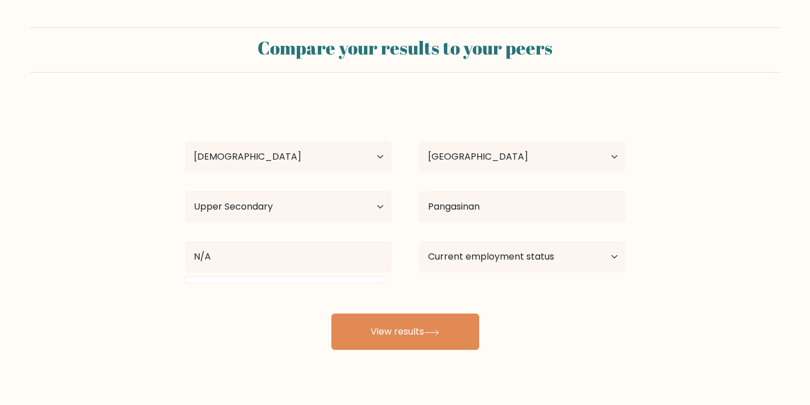
drag, startPoint x: 386, startPoint y: 331, endPoint x: 485, endPoint y: 311, distance: 100.3
click at [388, 330] on button "View results" at bounding box center [405, 332] width 148 height 36
click at [496, 253] on select "Current employment status Employed Student Retired Other / prefer not to answer" at bounding box center [522, 257] width 207 height 32
click at [419, 241] on select "Current employment status Employed Student Retired Other / prefer not to answer" at bounding box center [522, 257] width 207 height 32
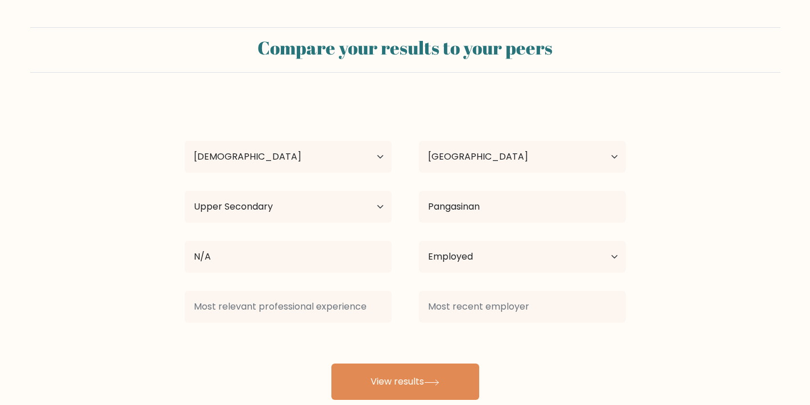
click at [427, 336] on div "Lady Jernalyn Llego Age Under 18 years old 18-24 years old 25-34 years old 35-4…" at bounding box center [405, 250] width 455 height 300
click at [545, 263] on select "Current employment status Employed Student Retired Other / prefer not to answer" at bounding box center [522, 257] width 207 height 32
select select "other"
click at [419, 241] on select "Current employment status Employed Student Retired Other / prefer not to answer" at bounding box center [522, 257] width 207 height 32
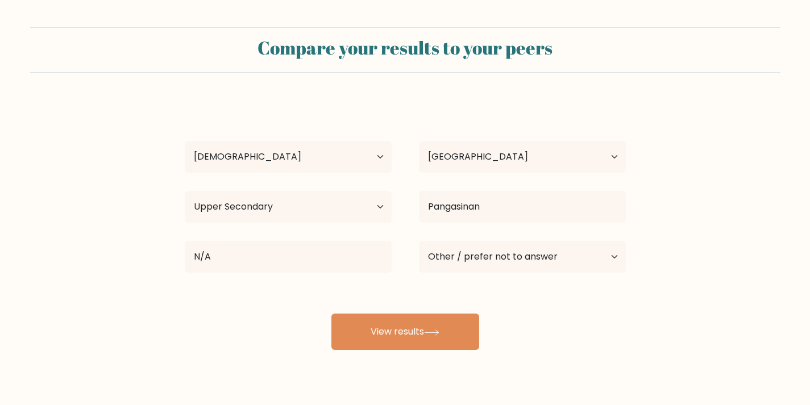
click at [414, 374] on div "Compare your results to your peers Lady Jernalyn Llego Age Under 18 years old 1…" at bounding box center [405, 215] width 810 height 431
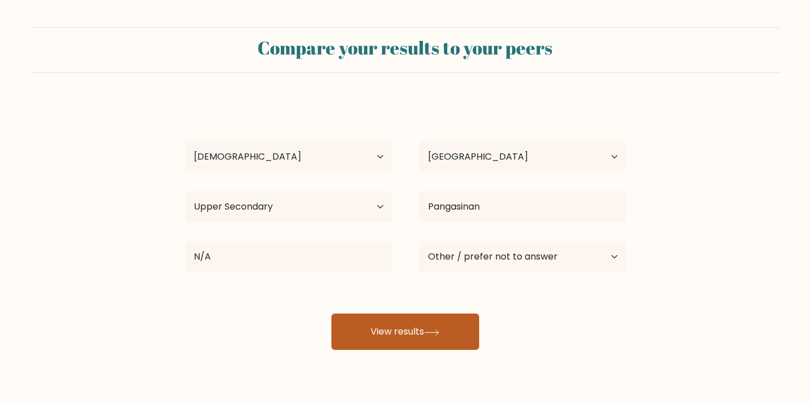
click at [430, 335] on icon at bounding box center [431, 333] width 15 height 6
